Goal: Task Accomplishment & Management: Manage account settings

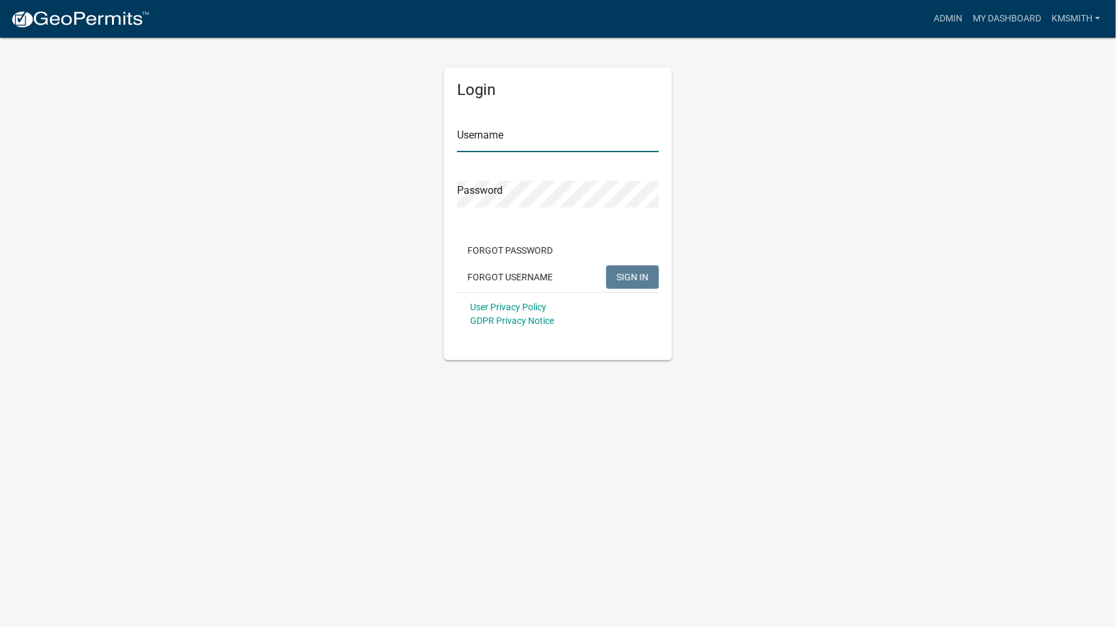
type input "kmsmith"
click at [634, 274] on span "SIGN IN" at bounding box center [632, 276] width 32 height 10
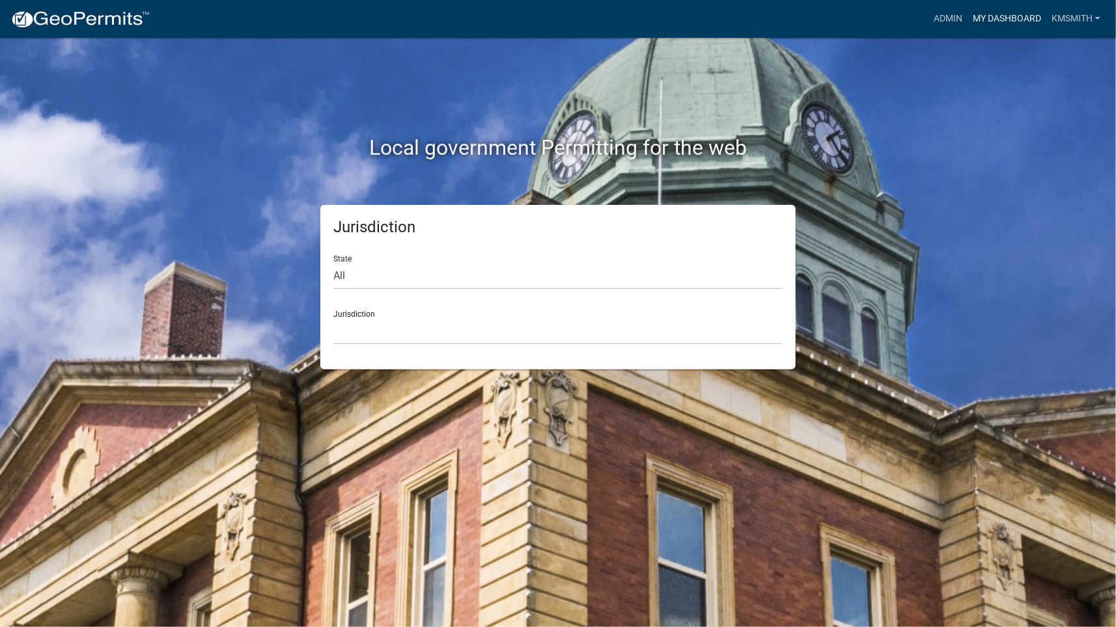
click at [1010, 16] on link "My Dashboard" at bounding box center [1006, 19] width 79 height 25
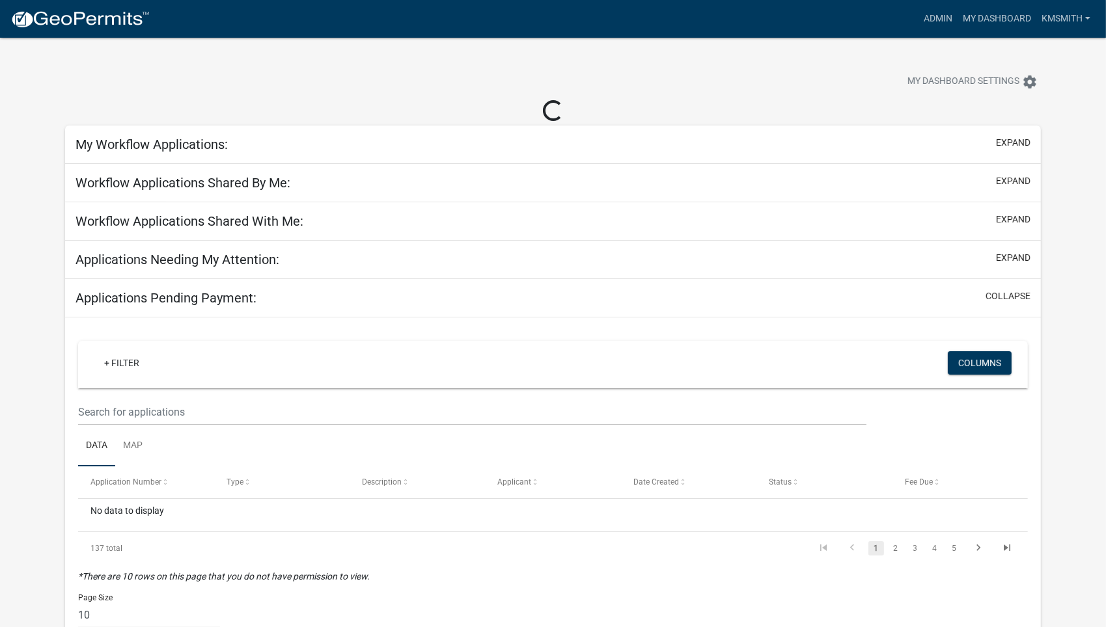
select select "2: 50"
